Goal: Information Seeking & Learning: Learn about a topic

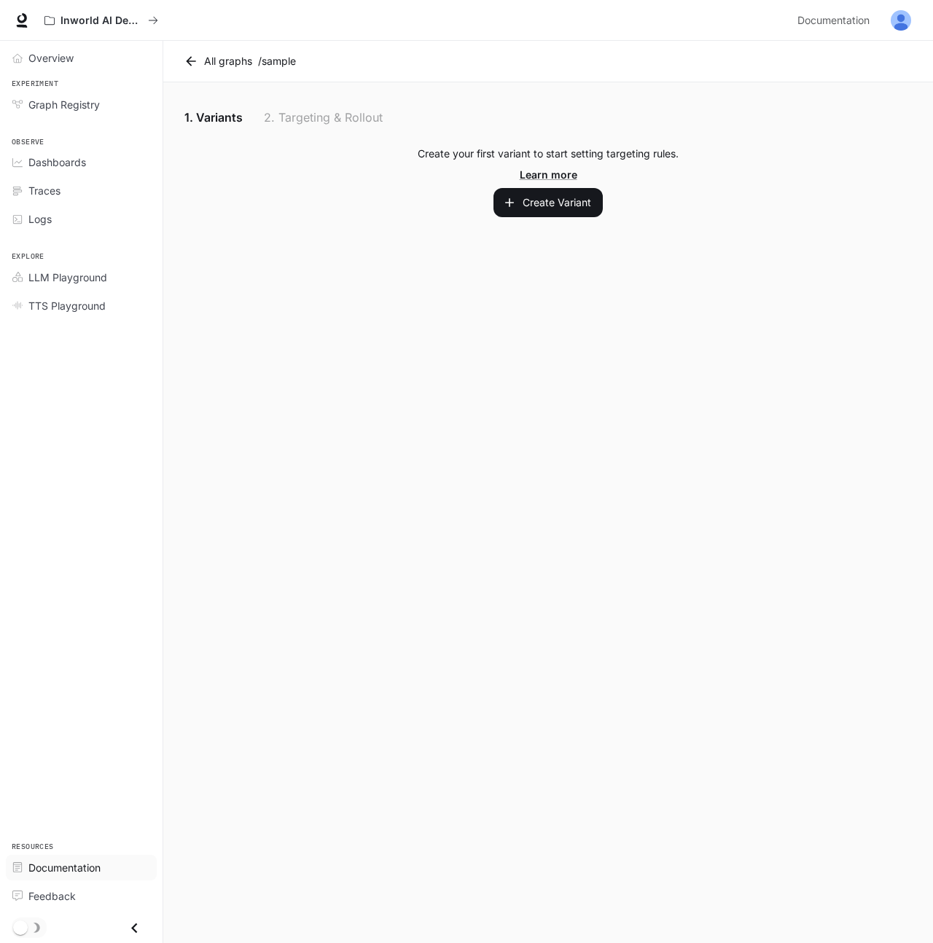
click at [50, 868] on span "Documentation" at bounding box center [64, 867] width 72 height 15
